Goal: Participate in discussion: Engage in conversation with other users on a specific topic

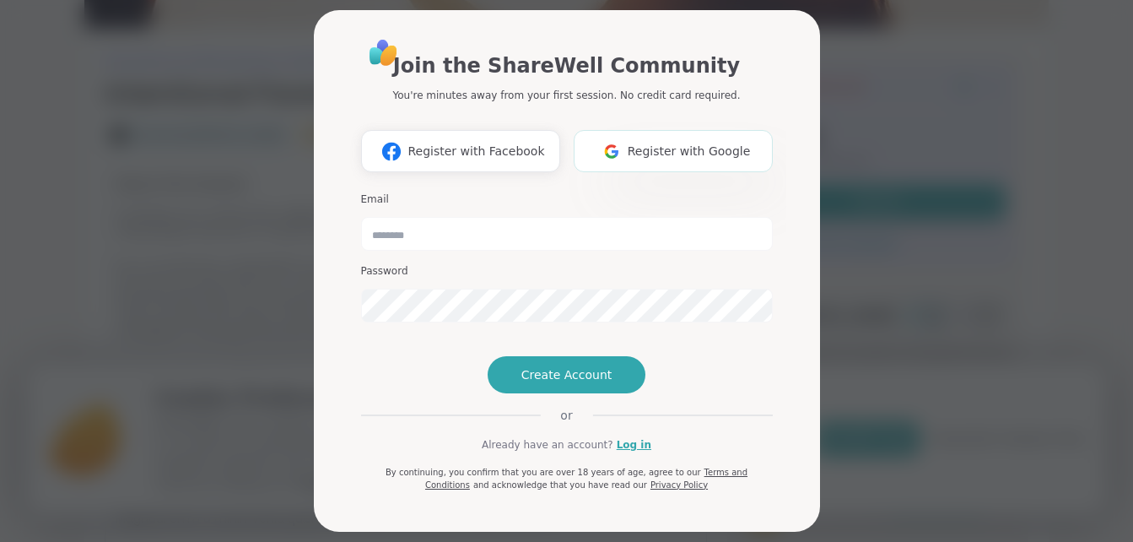
click at [740, 156] on span "Register with Google" at bounding box center [689, 152] width 123 height 18
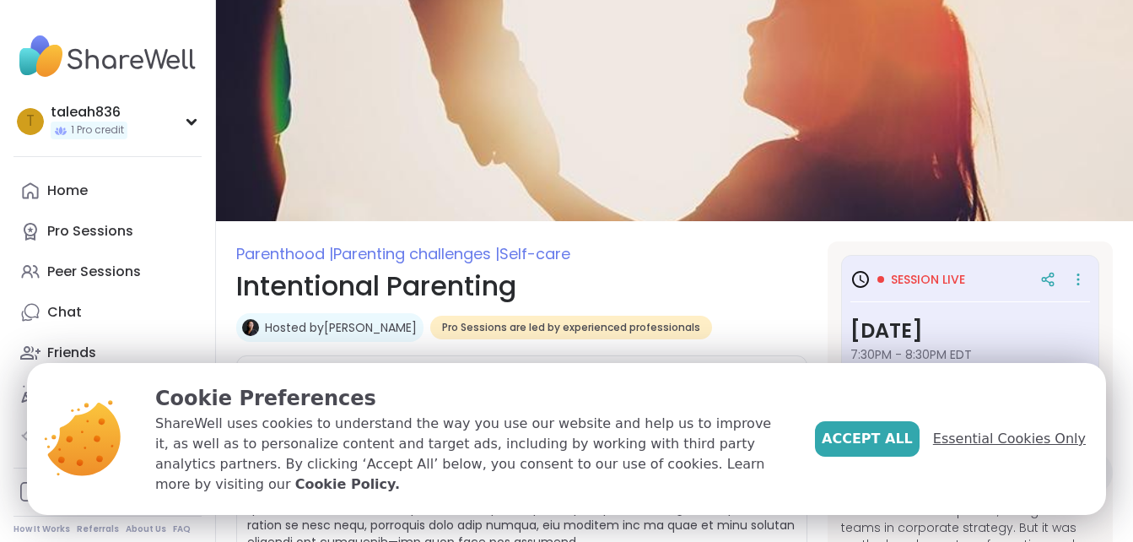
click at [1033, 449] on span "Essential Cookies Only" at bounding box center [1009, 439] width 153 height 20
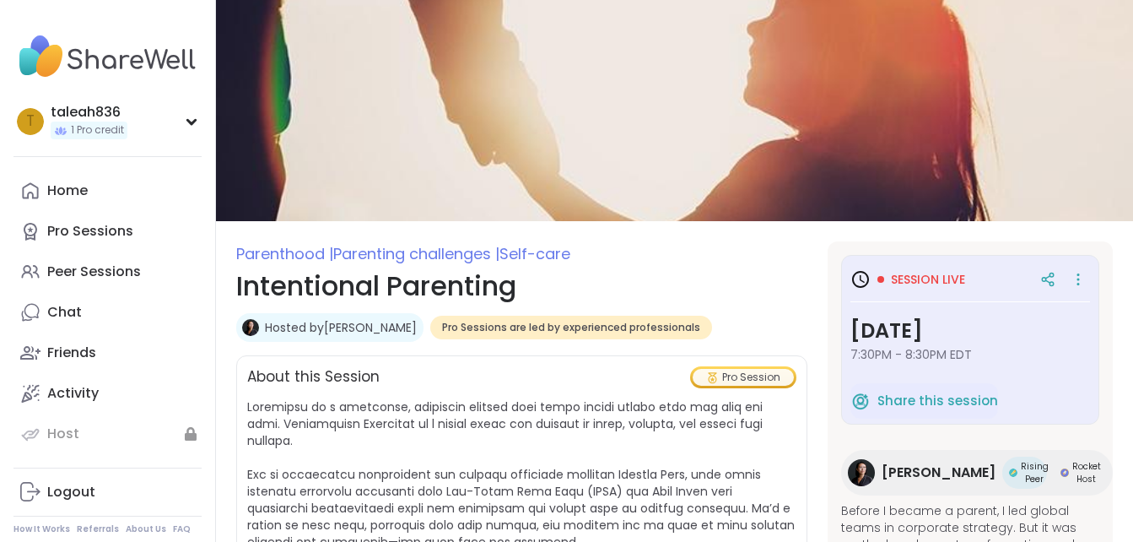
click at [937, 280] on span "Session live" at bounding box center [928, 279] width 74 height 17
click at [954, 272] on span "Session live" at bounding box center [928, 279] width 74 height 17
click at [903, 273] on span "Session live" at bounding box center [928, 279] width 74 height 17
click at [862, 274] on icon at bounding box center [861, 279] width 20 height 20
click at [904, 281] on span "Session live" at bounding box center [928, 279] width 74 height 17
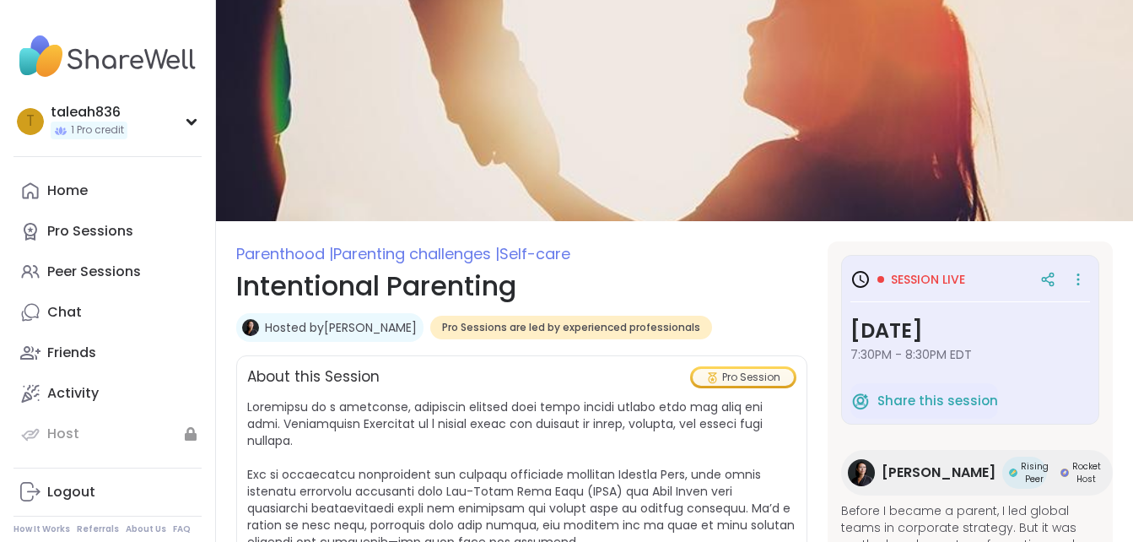
click at [958, 330] on h3 "[DATE]" at bounding box center [971, 331] width 240 height 30
drag, startPoint x: 1098, startPoint y: 330, endPoint x: 1098, endPoint y: 383, distance: 53.2
click at [1098, 383] on div "Session live [DATE] 7:30PM - 8:30PM EDT Share this session [PERSON_NAME] Peer R…" at bounding box center [970, 499] width 285 height 516
click at [1041, 284] on icon at bounding box center [1048, 279] width 15 height 15
click at [91, 327] on link "Chat" at bounding box center [108, 312] width 188 height 41
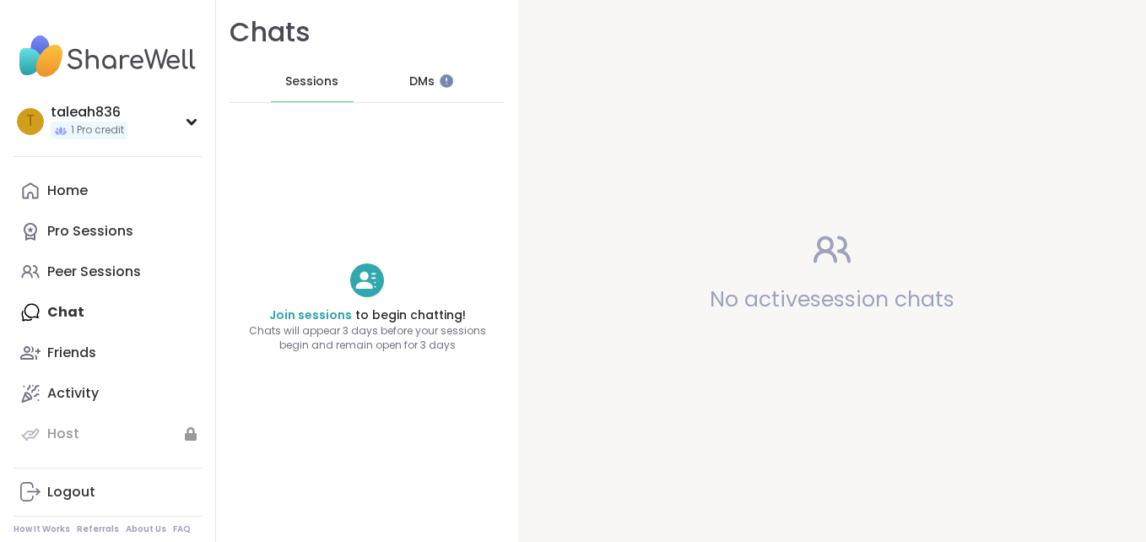
click at [316, 327] on span "Chats will appear 3 days before your sessions begin and remain open for 3 days" at bounding box center [367, 338] width 302 height 29
click at [322, 316] on link "Join sessions" at bounding box center [310, 314] width 83 height 17
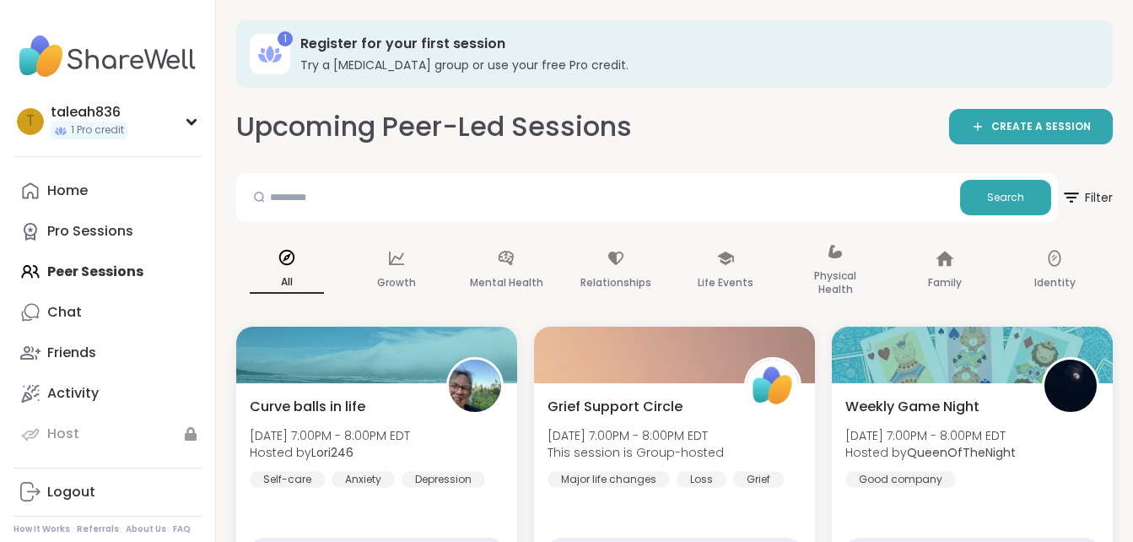
click at [265, 55] on icon at bounding box center [270, 54] width 27 height 27
click at [278, 41] on div "1" at bounding box center [285, 38] width 15 height 15
click at [418, 69] on h3 "Try a [MEDICAL_DATA] group or use your free Pro credit." at bounding box center [694, 65] width 789 height 17
